Goal: Task Accomplishment & Management: Use online tool/utility

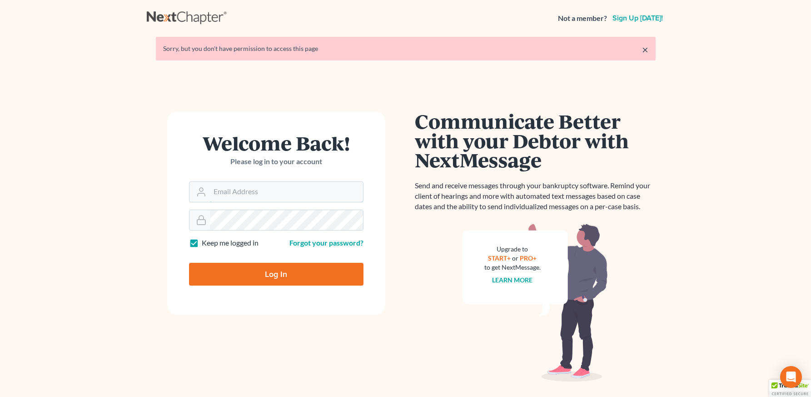
type input "[PERSON_NAME][EMAIL_ADDRESS][DOMAIN_NAME]"
click at [338, 275] on input "Log In" at bounding box center [276, 274] width 175 height 23
type input "Thinking..."
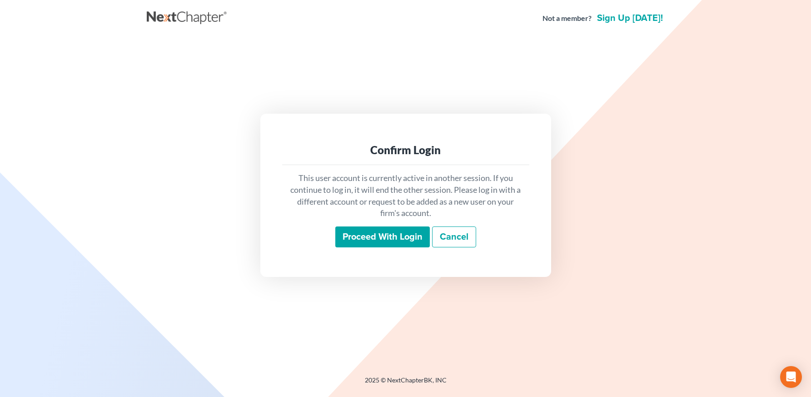
click at [359, 237] on input "Proceed with login" at bounding box center [382, 236] width 95 height 21
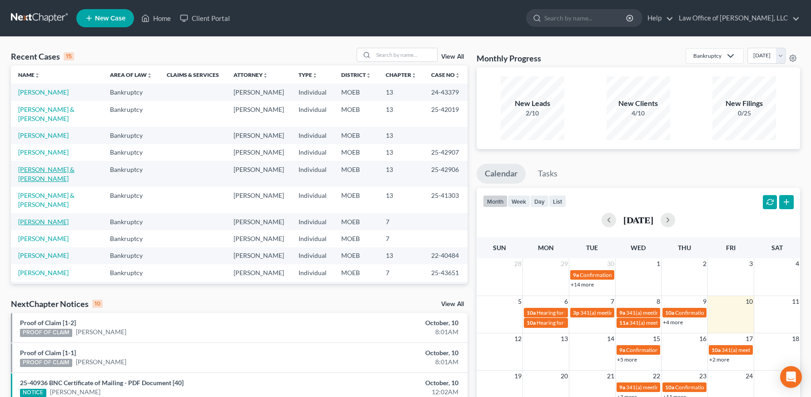
drag, startPoint x: 70, startPoint y: 159, endPoint x: 60, endPoint y: 197, distance: 39.6
click at [70, 165] on link "[PERSON_NAME] & [PERSON_NAME]" at bounding box center [46, 173] width 56 height 17
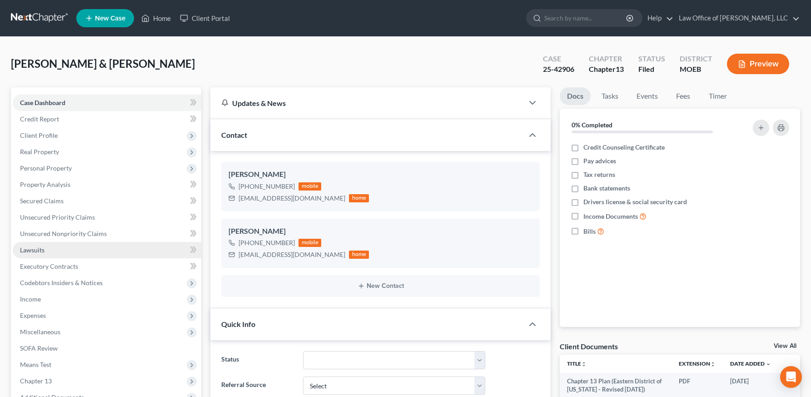
scroll to position [230, 0]
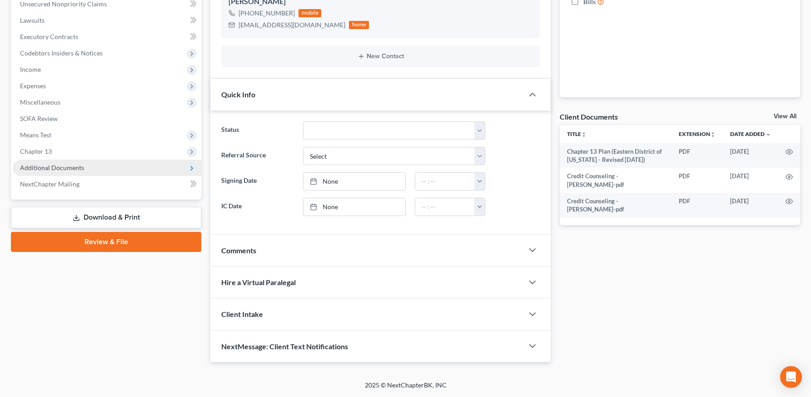
click at [52, 169] on span "Additional Documents" at bounding box center [52, 168] width 64 height 8
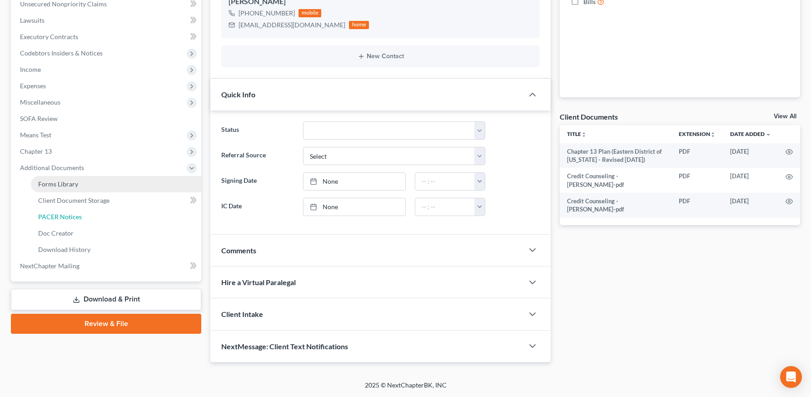
drag, startPoint x: 63, startPoint y: 220, endPoint x: 71, endPoint y: 219, distance: 8.2
click at [63, 220] on span "PACER Notices" at bounding box center [60, 217] width 44 height 8
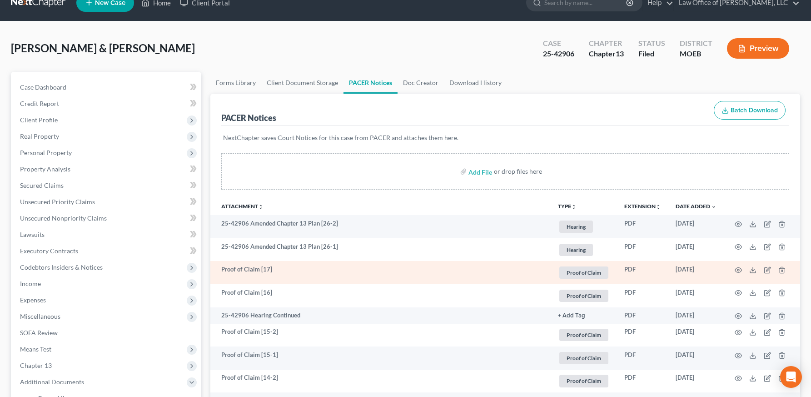
scroll to position [23, 0]
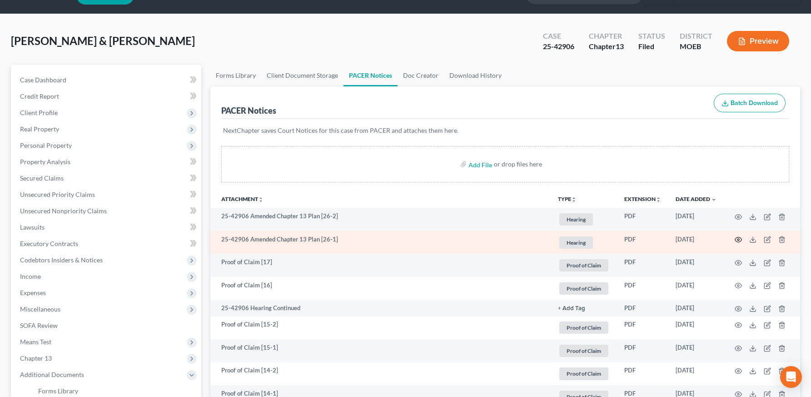
click at [737, 237] on icon "button" at bounding box center [738, 239] width 7 height 5
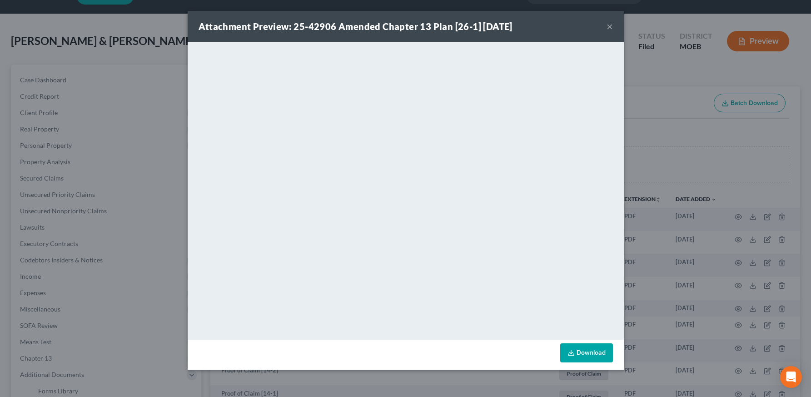
click at [605, 27] on div "Attachment Preview: 25-42906 Amended Chapter 13 Plan [26-1] [DATE] ×" at bounding box center [406, 26] width 436 height 31
click at [608, 26] on button "×" at bounding box center [610, 26] width 6 height 11
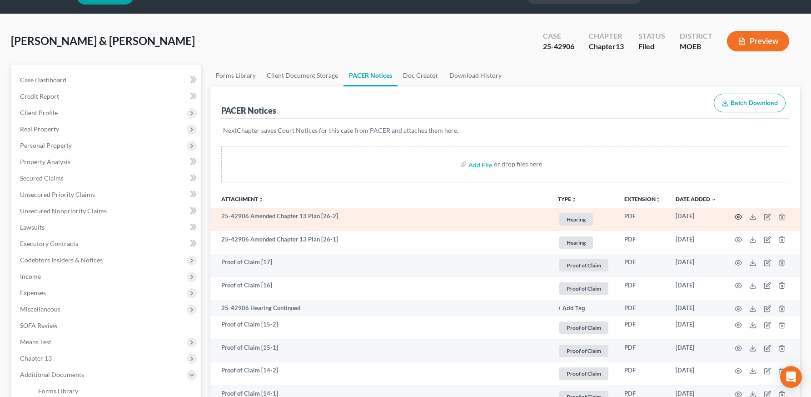
click at [736, 215] on icon "button" at bounding box center [738, 216] width 7 height 5
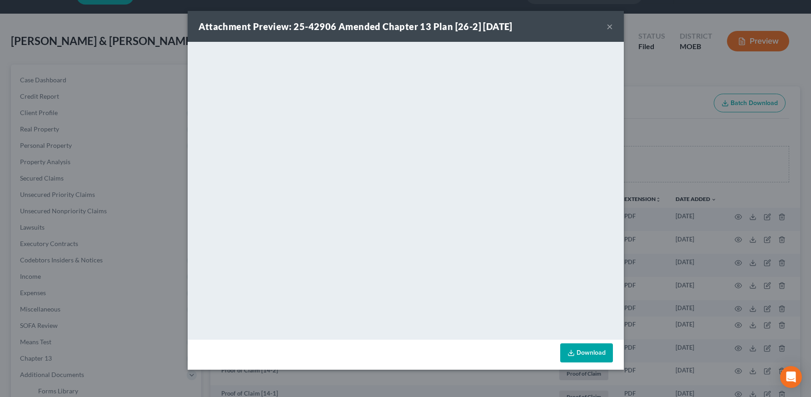
click at [609, 23] on button "×" at bounding box center [610, 26] width 6 height 11
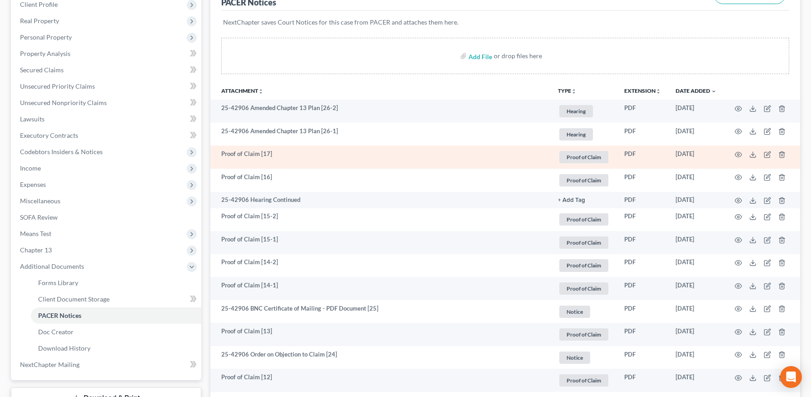
scroll to position [133, 0]
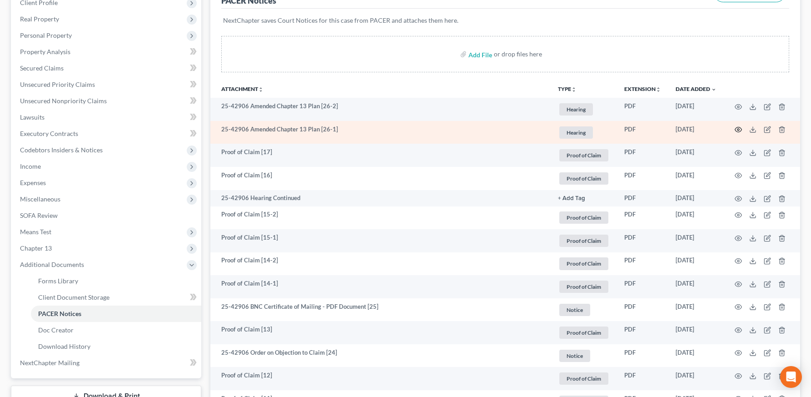
click at [739, 131] on icon "button" at bounding box center [738, 129] width 7 height 7
